Goal: Book appointment/travel/reservation

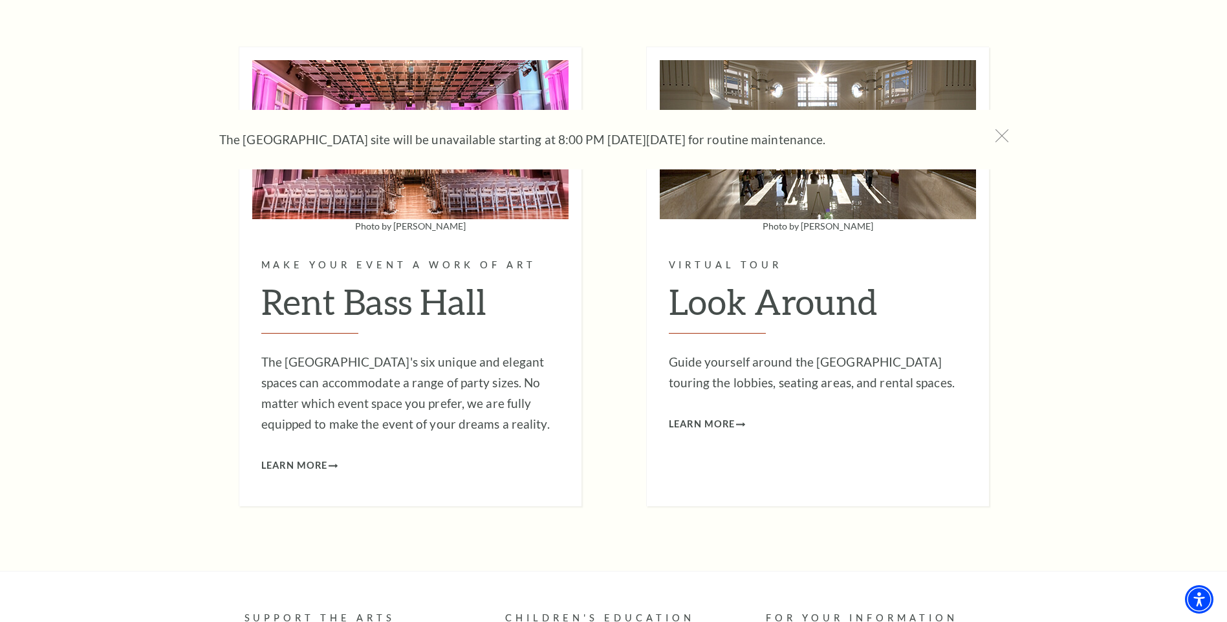
scroll to position [4076, 0]
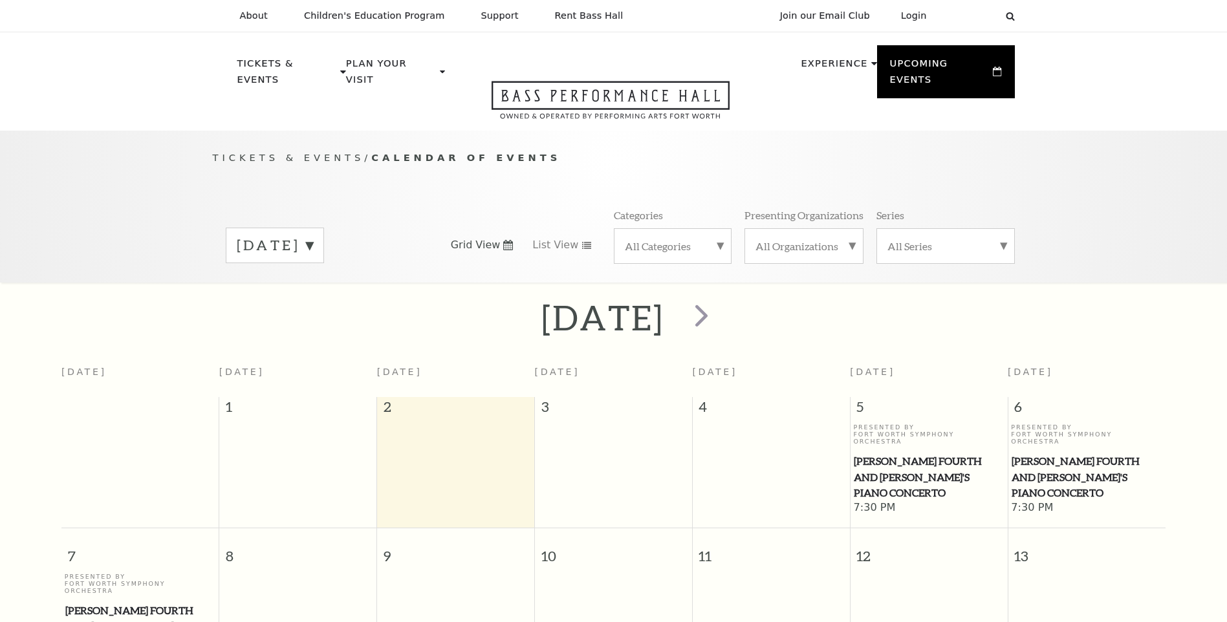
scroll to position [115, 0]
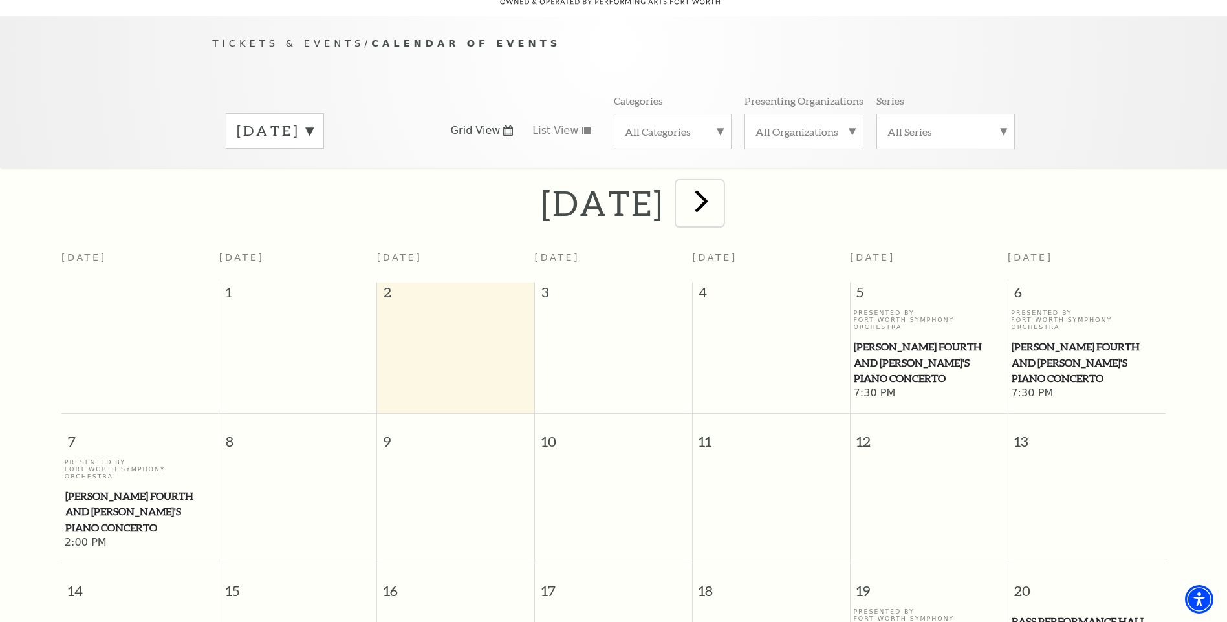
click at [720, 198] on span "next" at bounding box center [701, 200] width 37 height 37
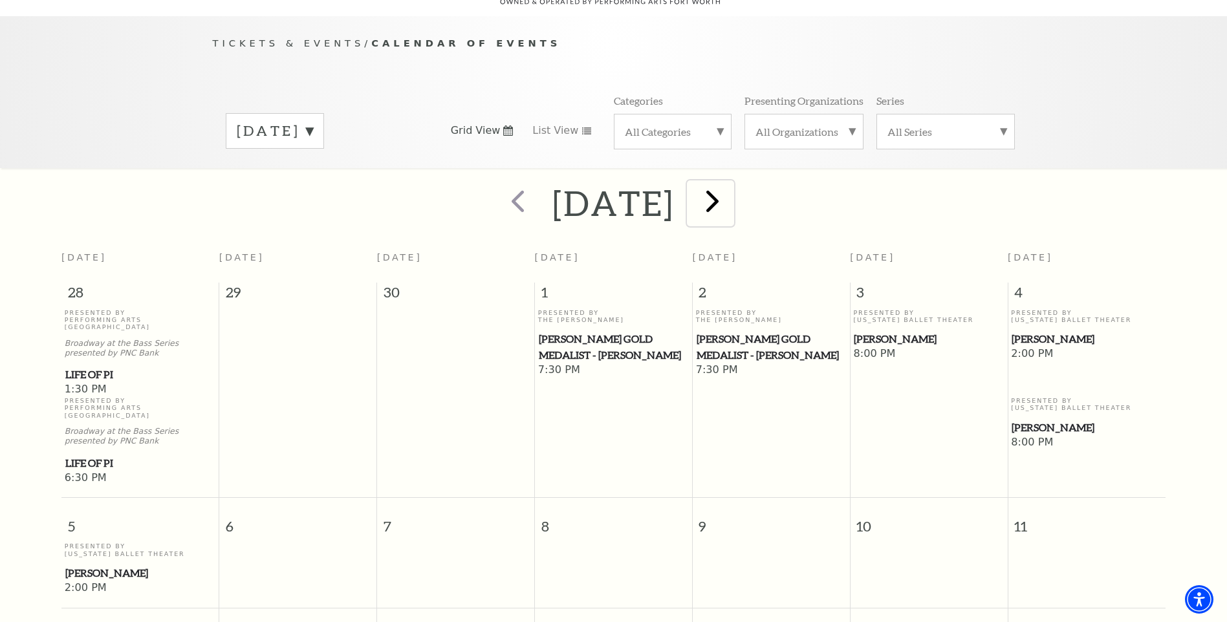
click at [731, 198] on span "next" at bounding box center [712, 200] width 37 height 37
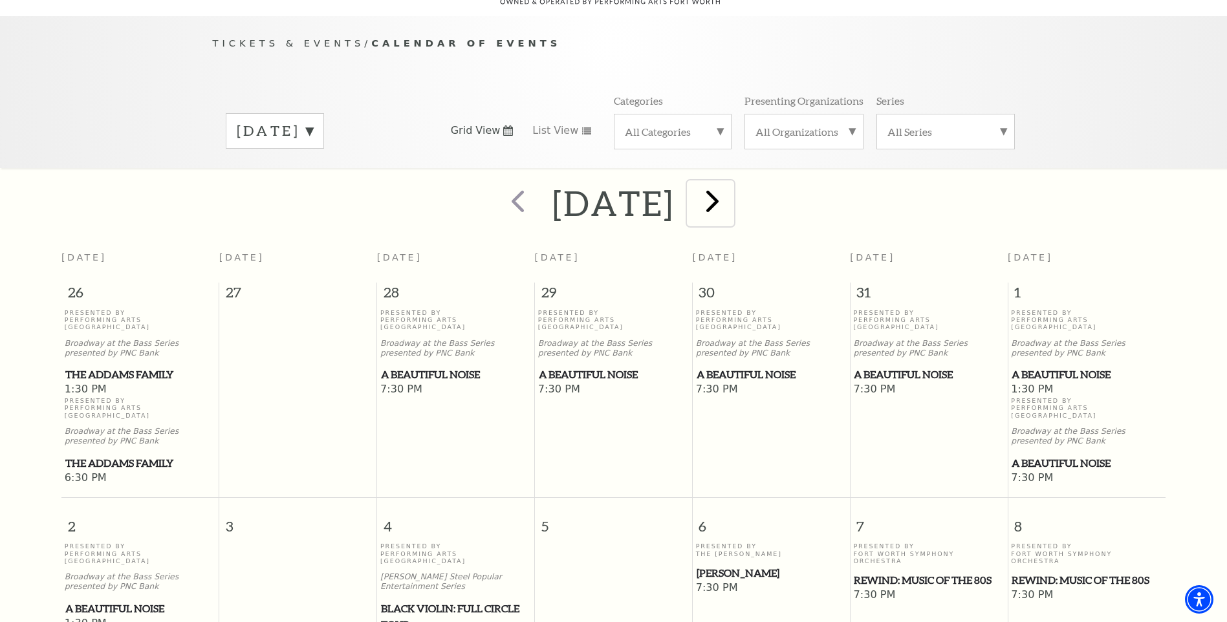
click at [731, 198] on span "next" at bounding box center [712, 200] width 37 height 37
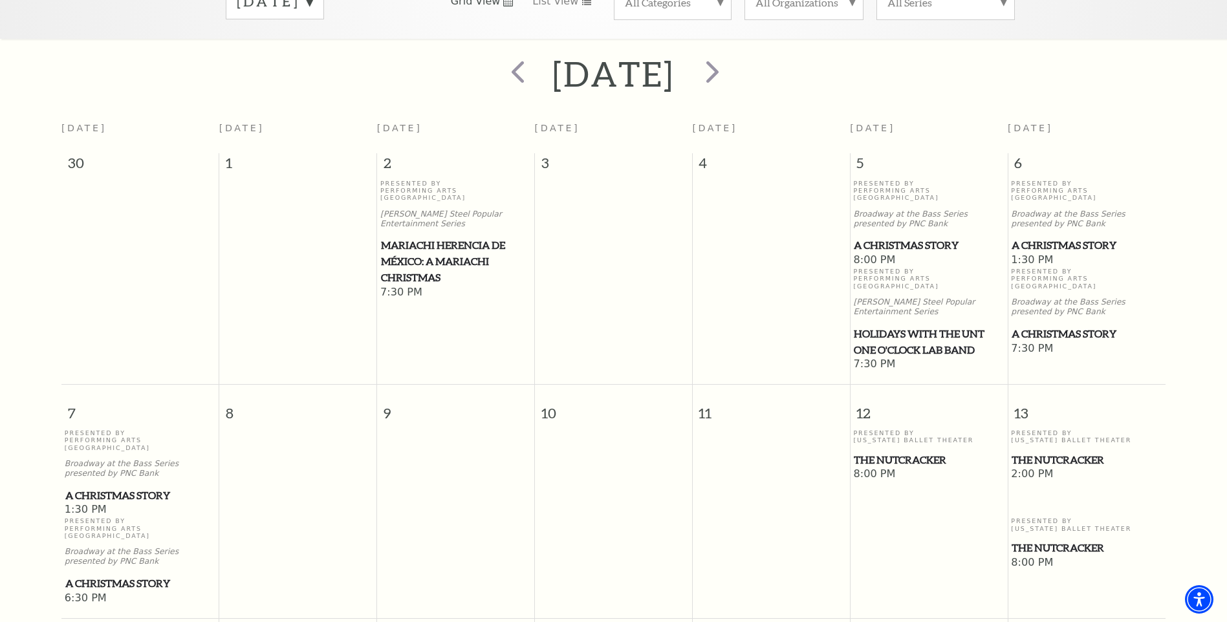
scroll to position [309, 0]
